Goal: Transaction & Acquisition: Purchase product/service

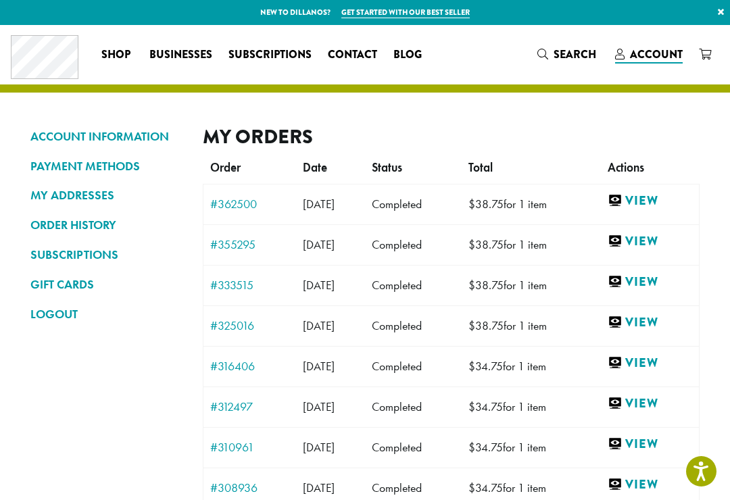
click at [662, 201] on link "View" at bounding box center [650, 201] width 85 height 17
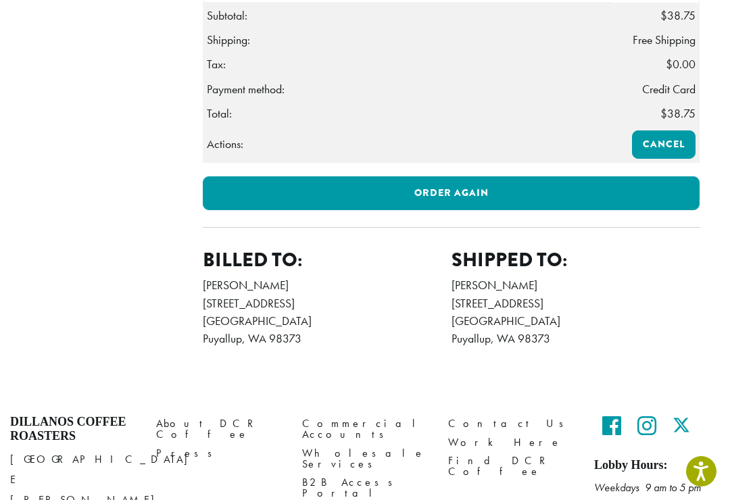
scroll to position [498, 0]
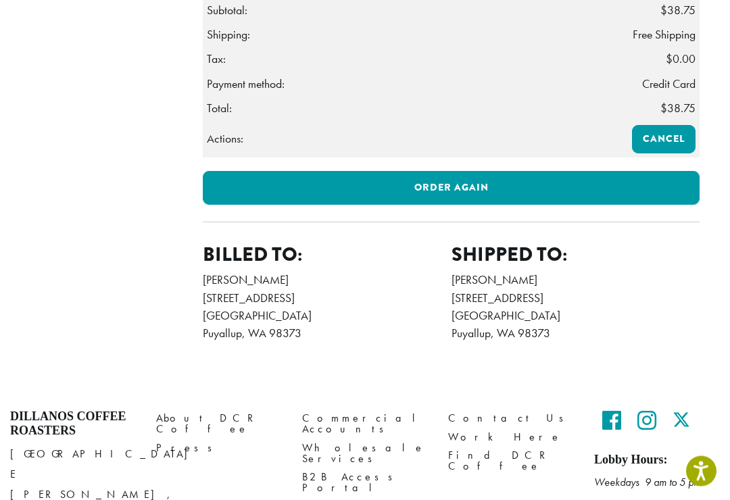
click at [619, 206] on link "Order again" at bounding box center [451, 189] width 497 height 34
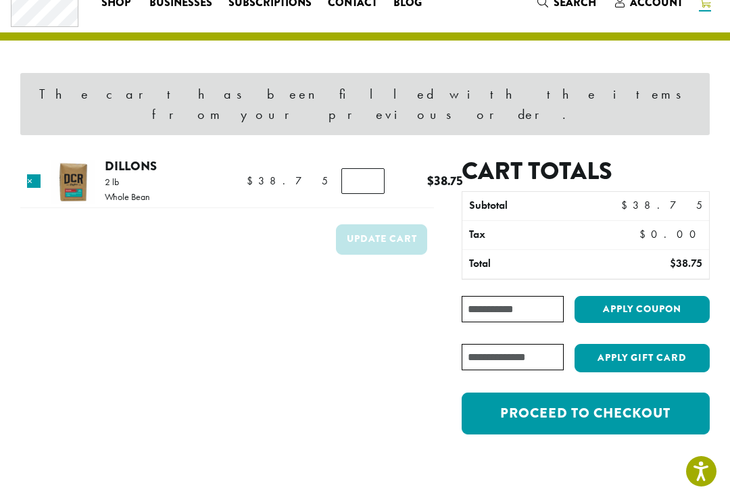
scroll to position [57, 0]
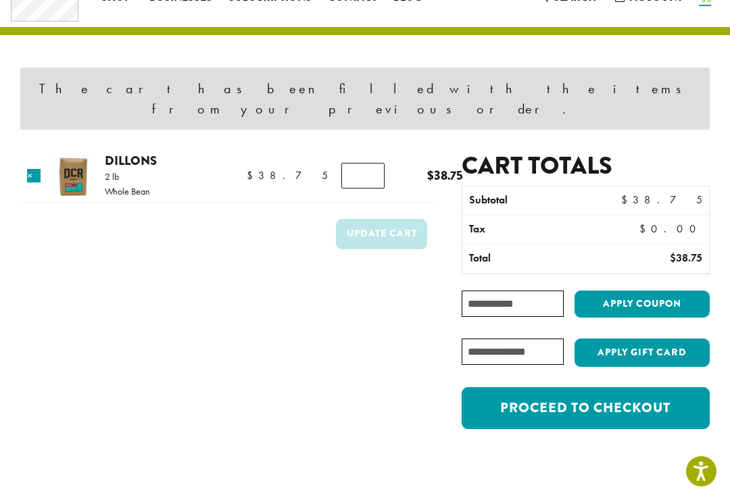
click at [626, 396] on link "Proceed to checkout" at bounding box center [586, 408] width 248 height 42
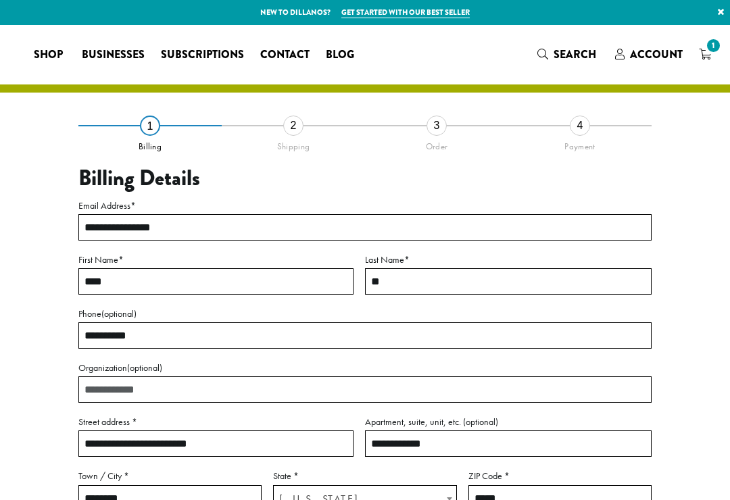
select select "**"
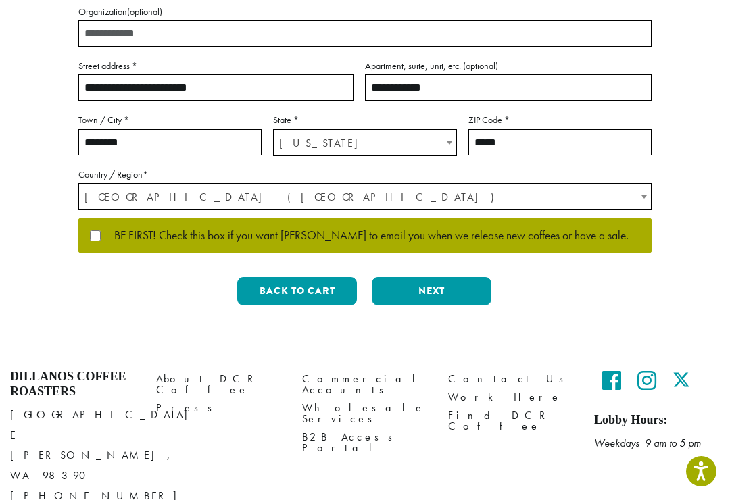
scroll to position [360, 0]
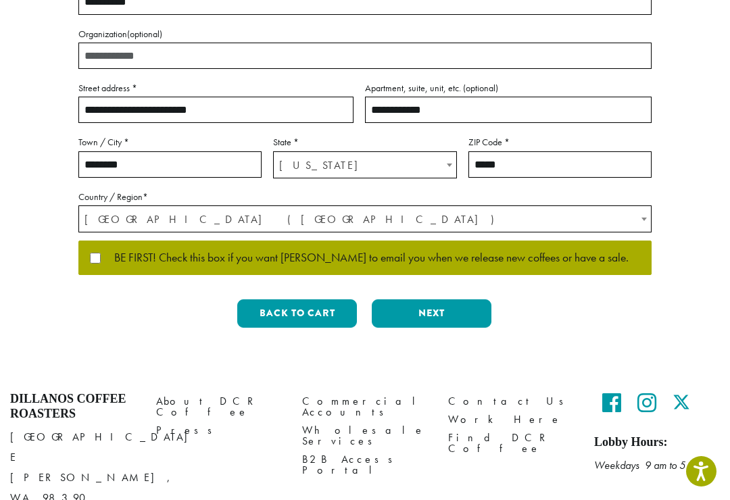
click at [471, 313] on button "Next" at bounding box center [432, 313] width 120 height 28
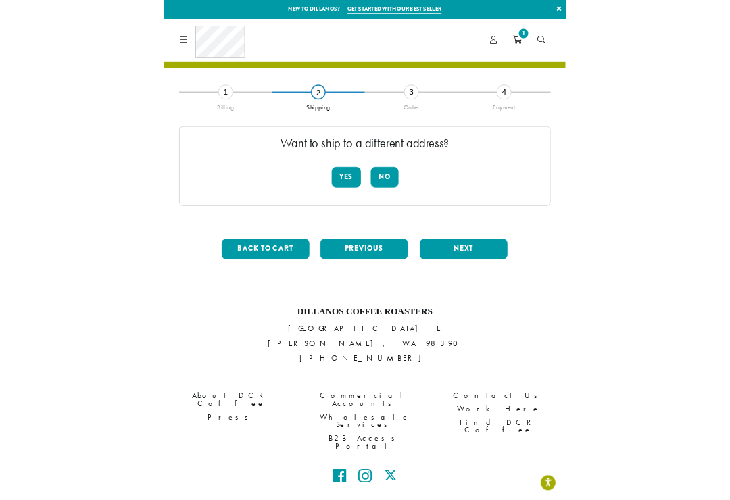
scroll to position [59, 0]
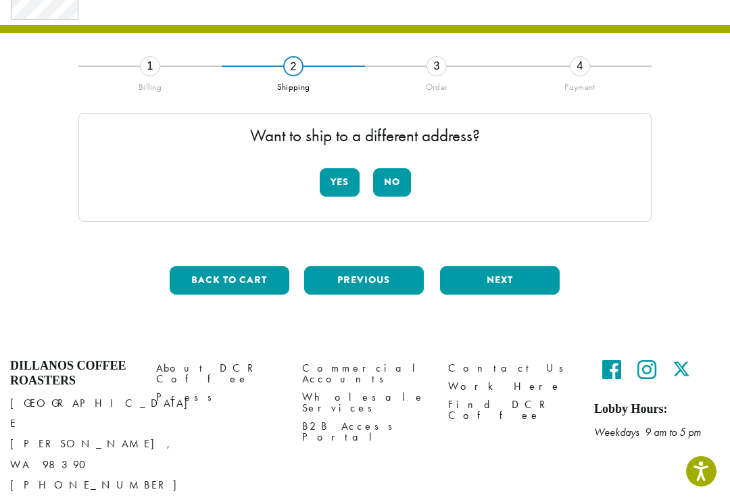
click at [526, 283] on button "Next" at bounding box center [500, 280] width 120 height 28
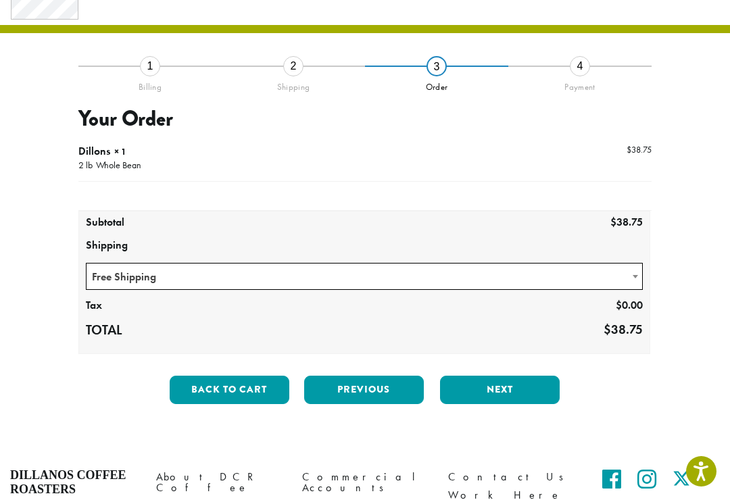
click at [533, 392] on button "Next" at bounding box center [500, 390] width 120 height 28
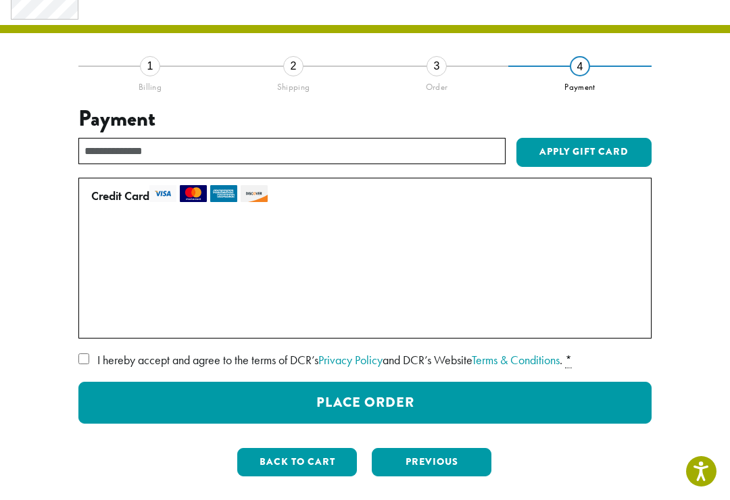
click at [479, 456] on button "Previous" at bounding box center [432, 462] width 120 height 28
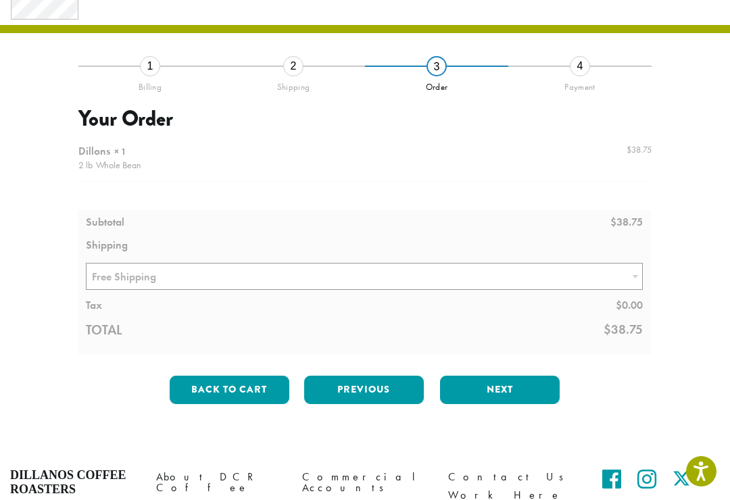
click at [521, 389] on button "Next" at bounding box center [500, 390] width 120 height 28
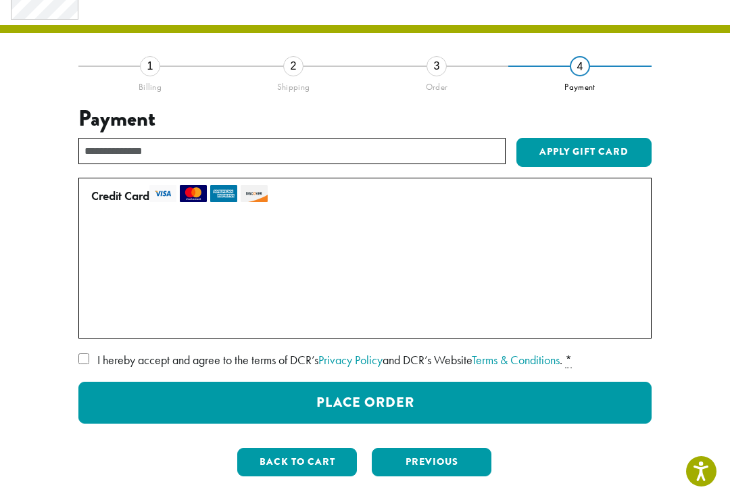
click at [527, 391] on button "Place Order" at bounding box center [364, 403] width 573 height 42
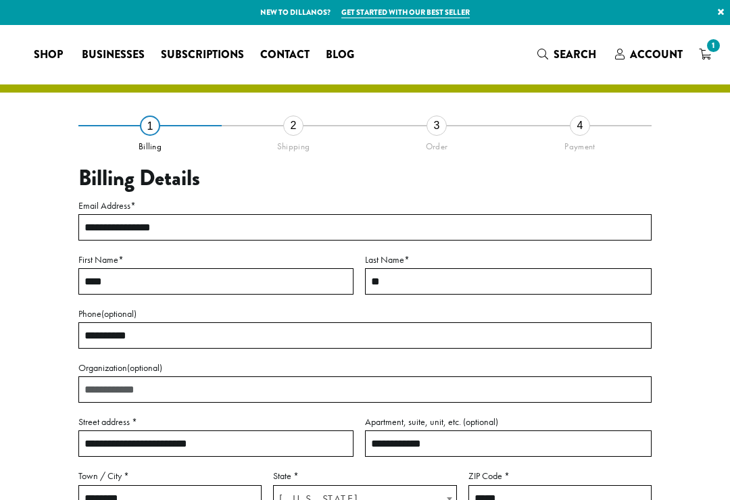
select select "**"
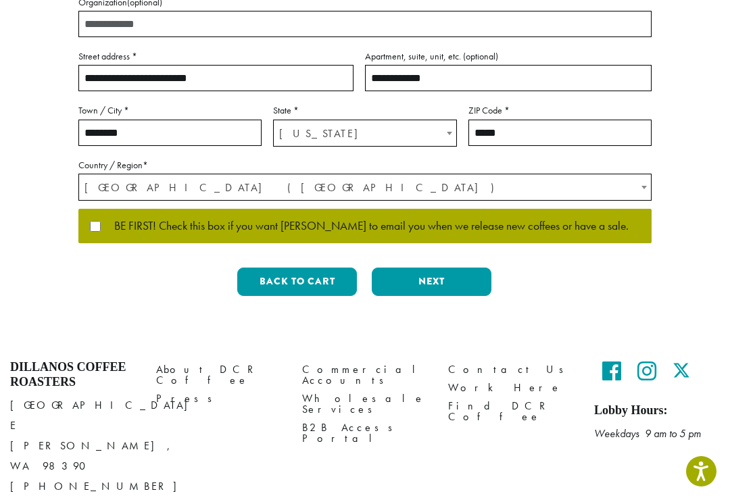
click at [423, 272] on button "Next" at bounding box center [432, 282] width 120 height 28
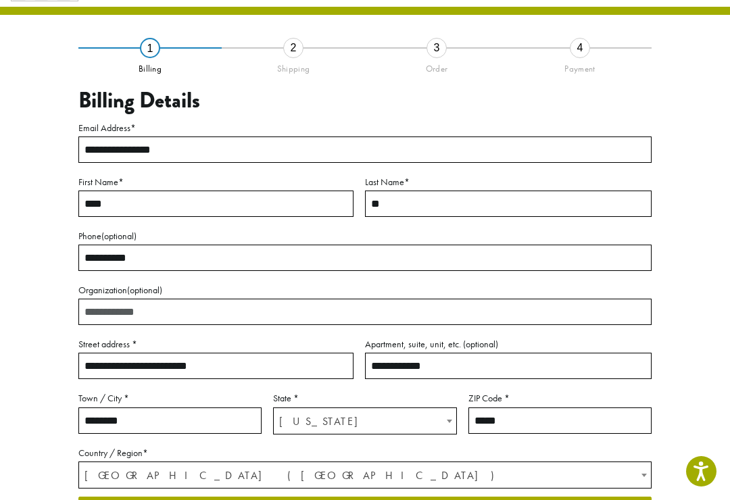
scroll to position [59, 0]
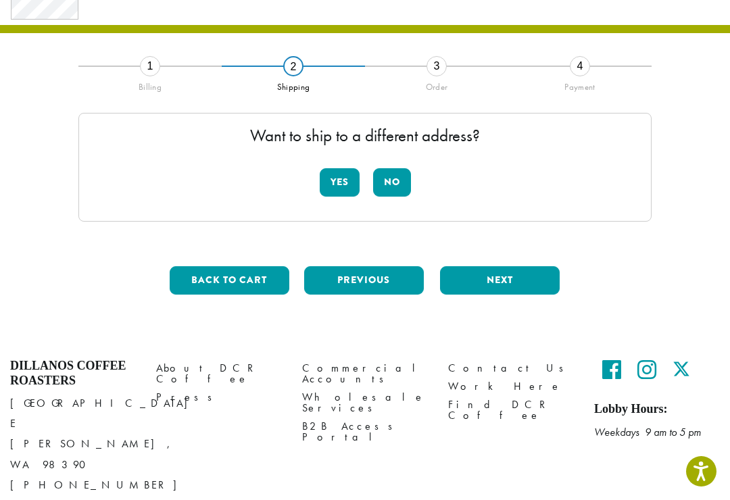
click at [192, 285] on button "Back to cart" at bounding box center [230, 280] width 120 height 28
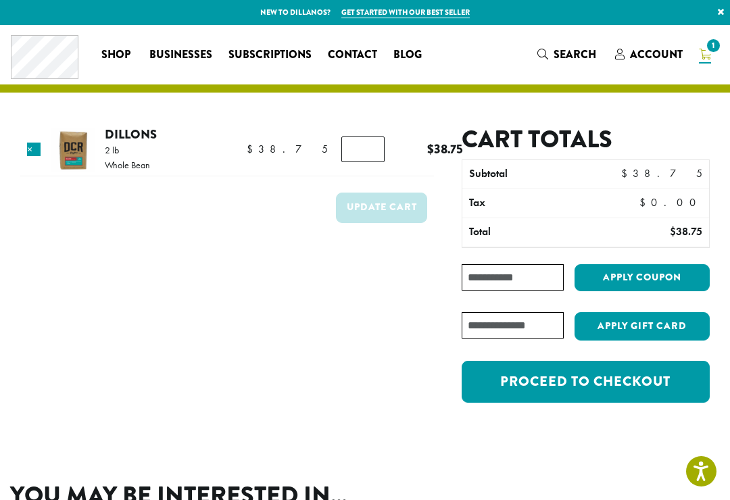
click at [710, 55] on icon "1" at bounding box center [705, 54] width 12 height 11
click at [713, 53] on span "1" at bounding box center [713, 46] width 18 height 18
click at [658, 59] on span "Account" at bounding box center [656, 55] width 53 height 16
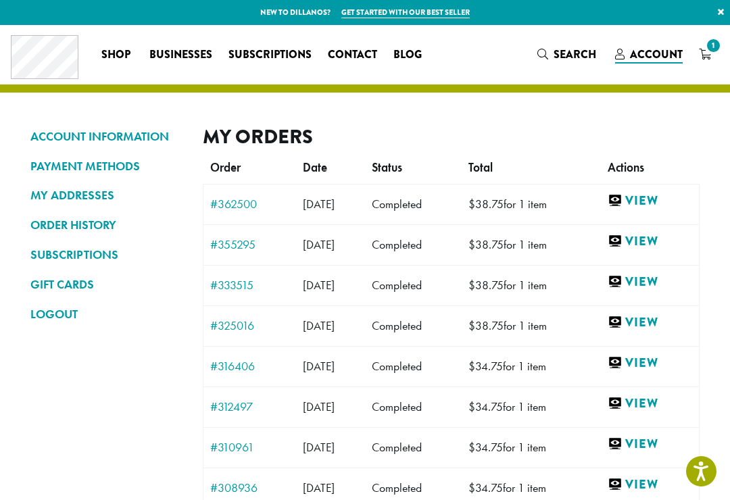
click at [709, 52] on span "1" at bounding box center [713, 46] width 18 height 18
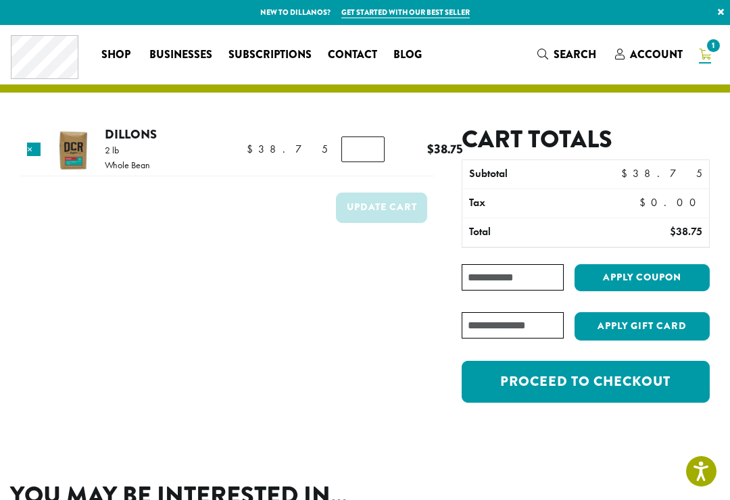
click at [655, 384] on link "Proceed to checkout" at bounding box center [586, 382] width 248 height 42
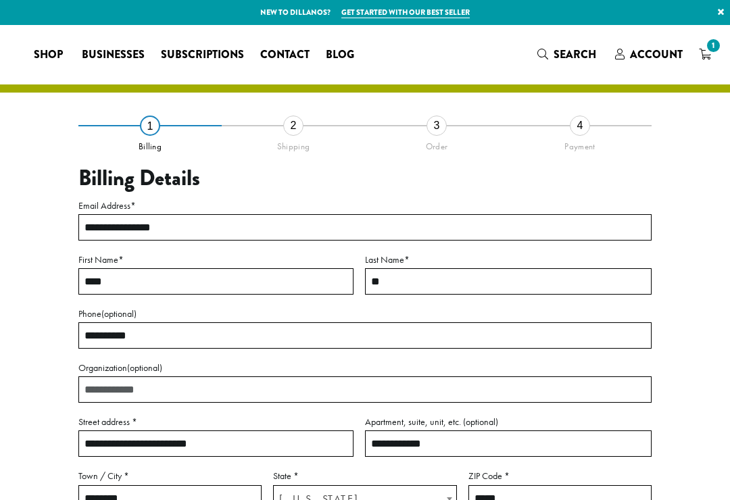
select select "**"
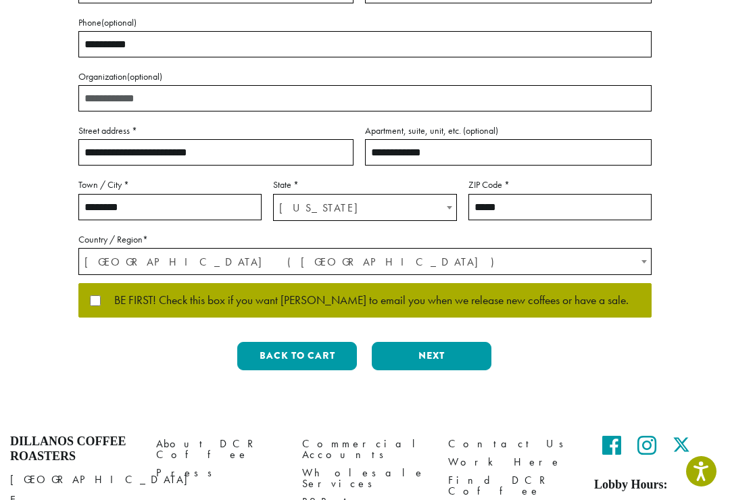
scroll to position [366, 0]
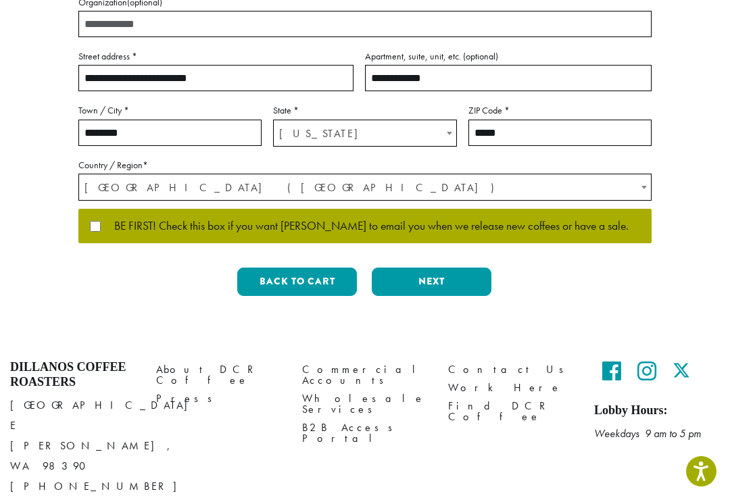
click at [523, 223] on span "BE FIRST! Check this box if you want [PERSON_NAME] to email you when we release…" at bounding box center [365, 226] width 528 height 12
click at [477, 289] on button "Next" at bounding box center [432, 282] width 120 height 28
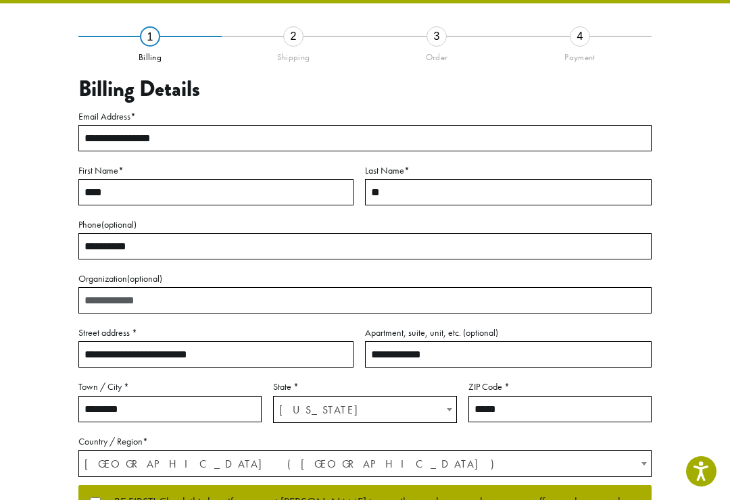
scroll to position [59, 0]
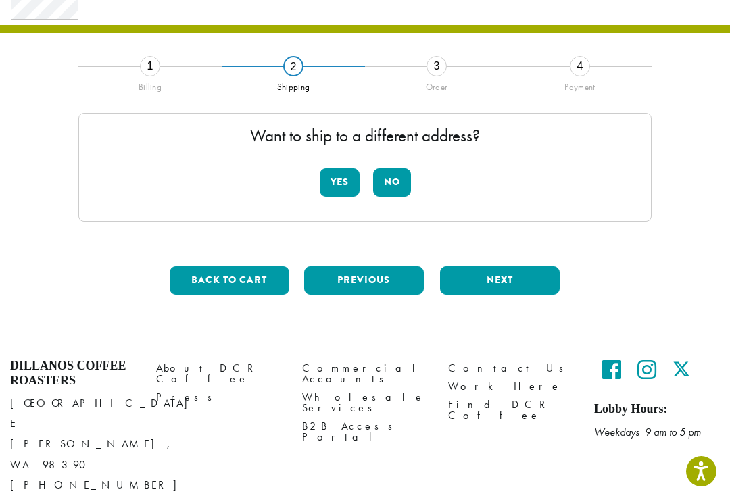
click at [529, 279] on button "Next" at bounding box center [500, 280] width 120 height 28
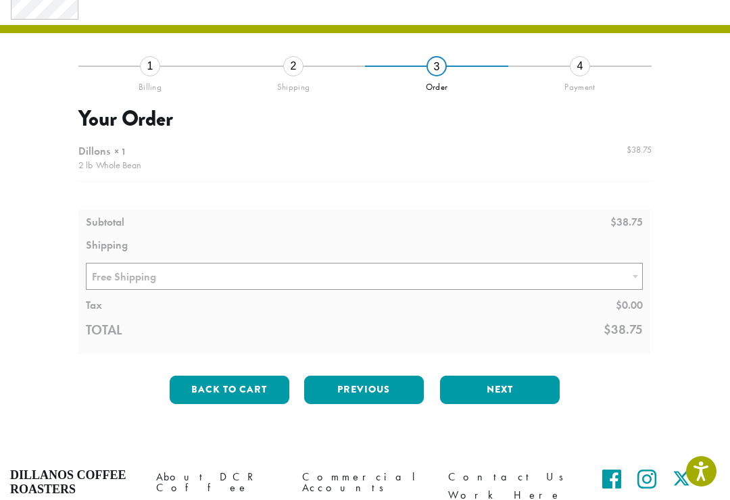
click at [515, 392] on button "Next" at bounding box center [500, 390] width 120 height 28
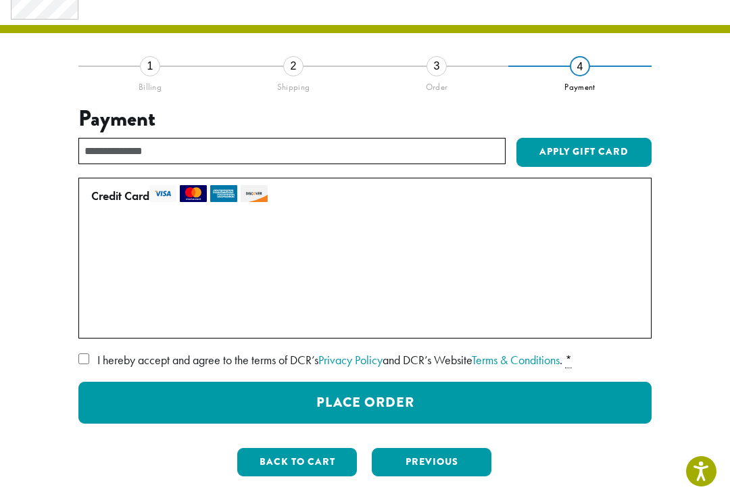
click at [502, 364] on link "Terms & Conditions" at bounding box center [516, 360] width 88 height 16
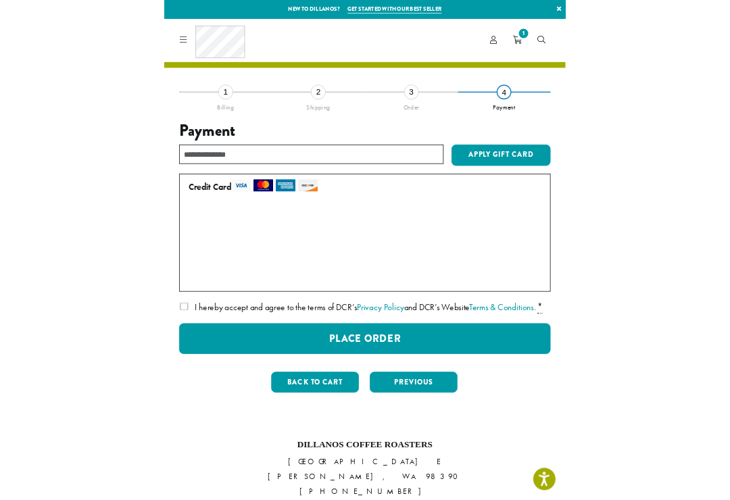
scroll to position [37, 0]
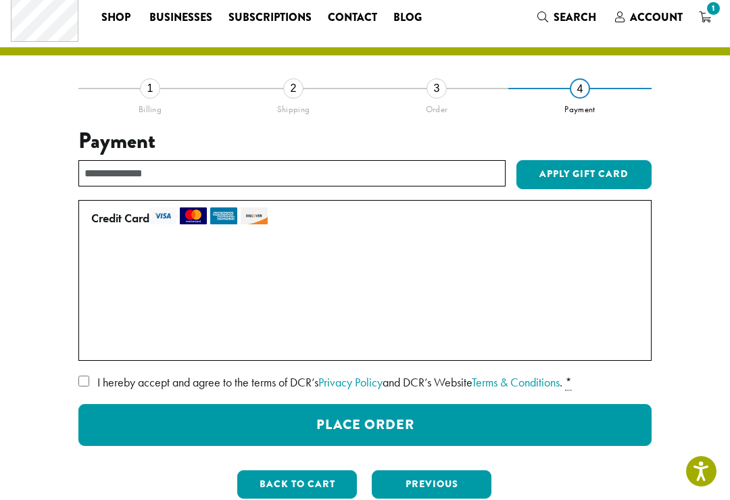
click at [121, 427] on button "Place Order" at bounding box center [364, 425] width 573 height 42
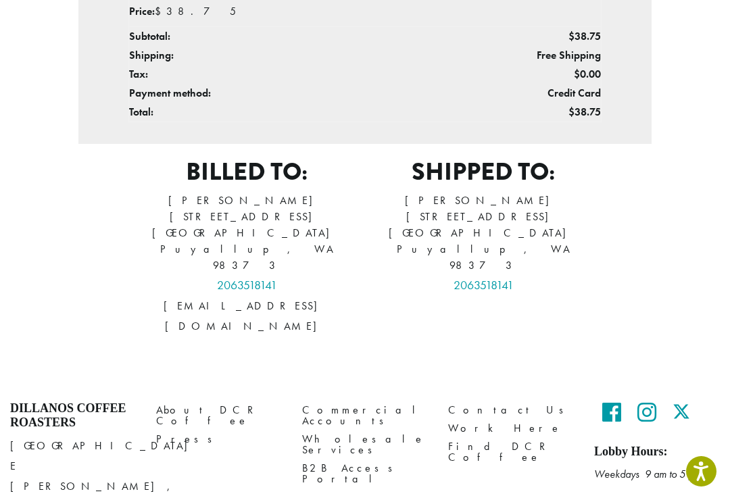
scroll to position [488, 0]
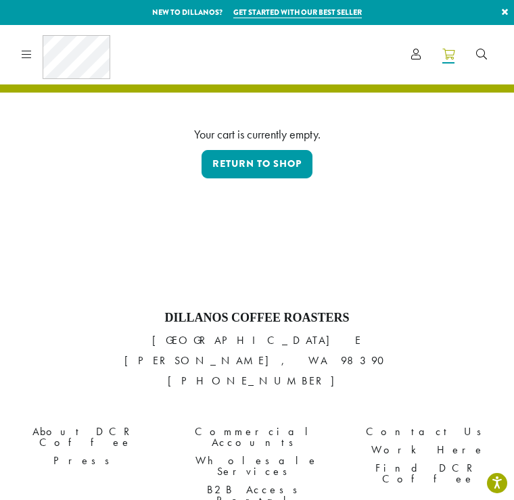
click at [53, 116] on div "Your cart is currently empty. Return to shop" at bounding box center [257, 125] width 514 height 200
